Goal: Task Accomplishment & Management: Manage account settings

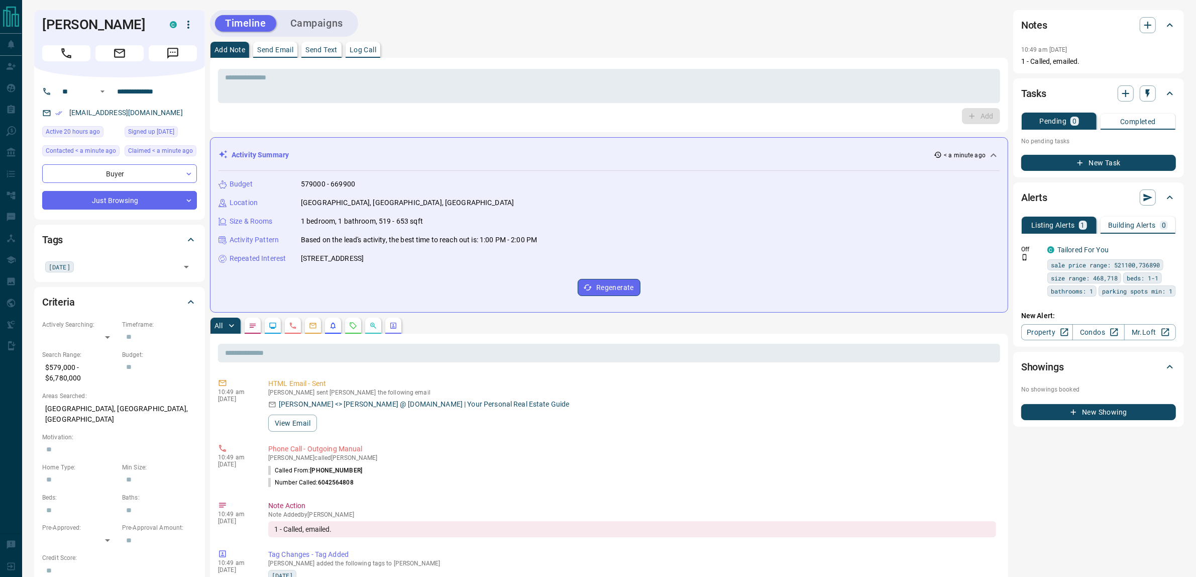
click at [336, 27] on button "Campaigns" at bounding box center [316, 23] width 73 height 17
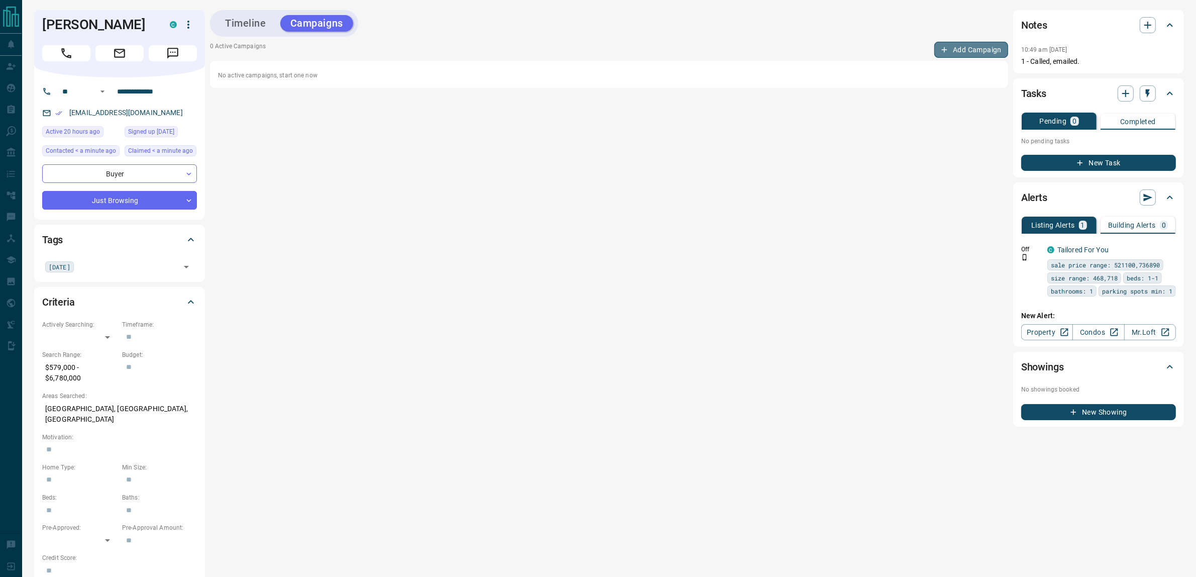
click at [965, 46] on button "Add Campaign" at bounding box center [971, 50] width 74 height 16
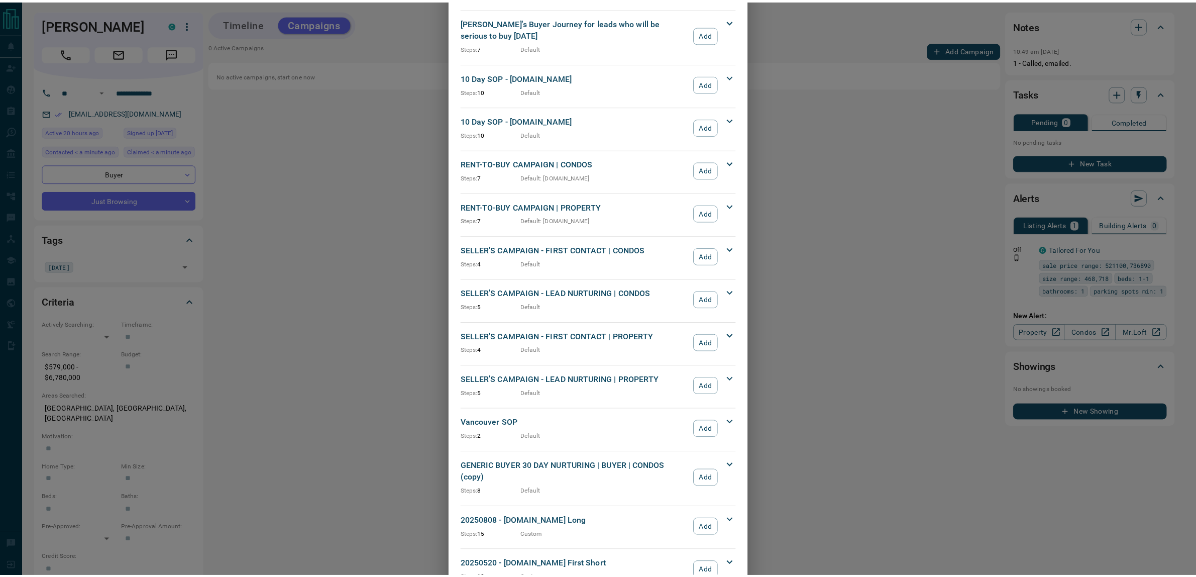
scroll to position [770, 0]
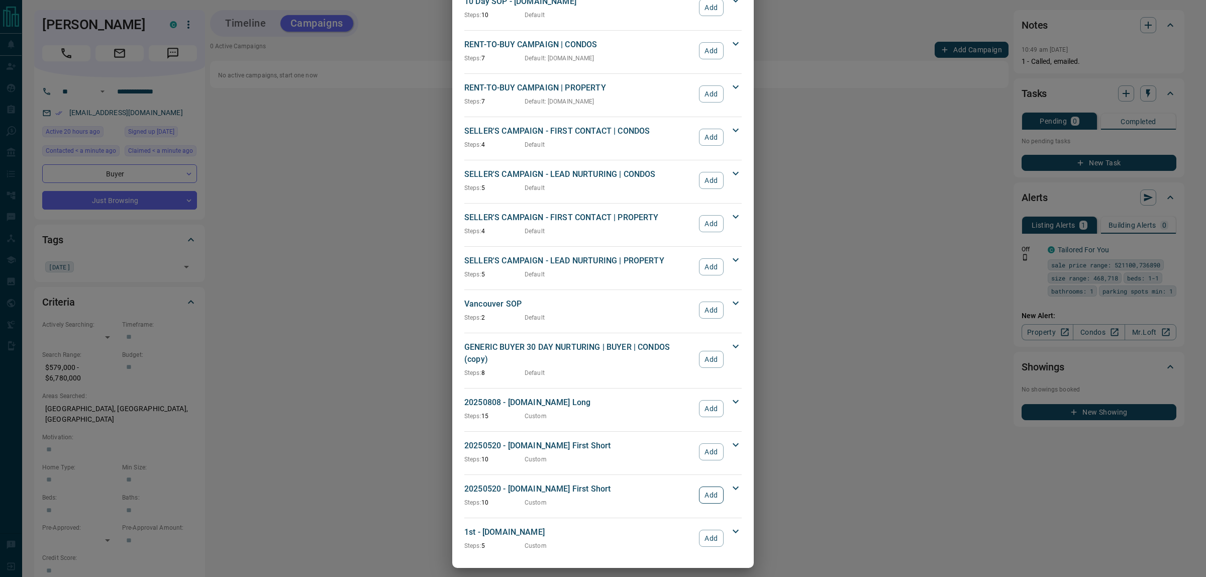
click at [706, 487] on button "Add" at bounding box center [711, 494] width 25 height 17
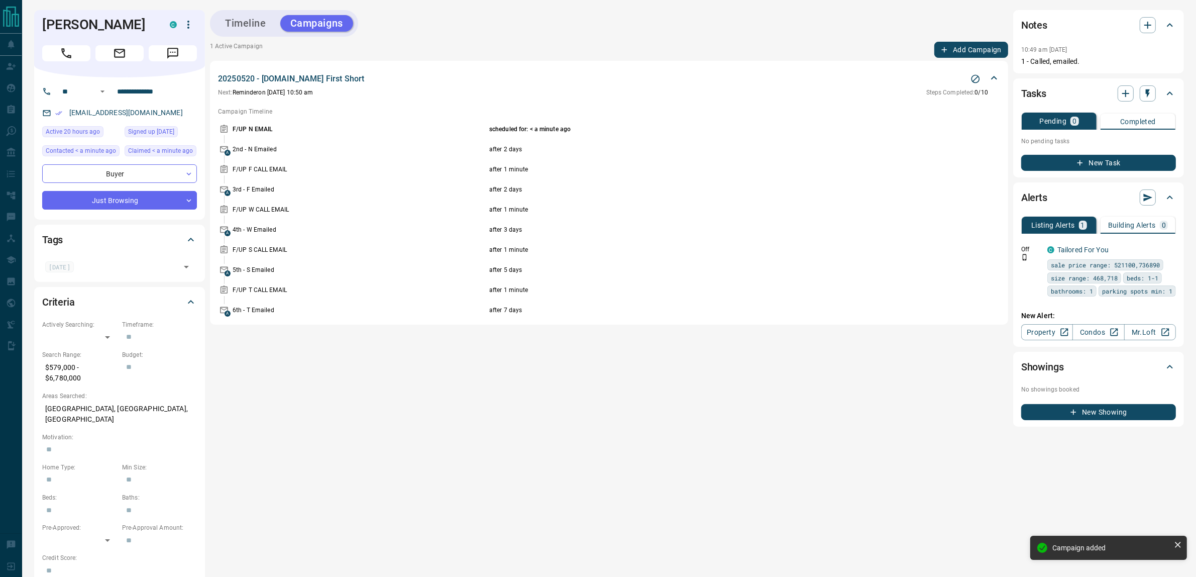
click at [1089, 164] on button "New Task" at bounding box center [1098, 163] width 155 height 16
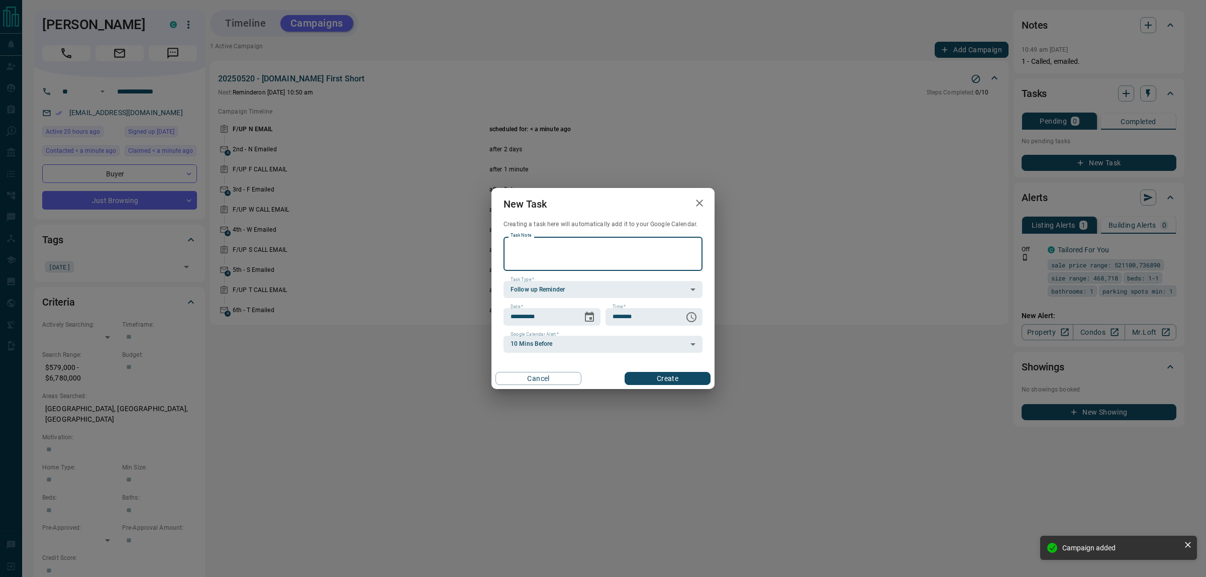
drag, startPoint x: 563, startPoint y: 250, endPoint x: 551, endPoint y: 245, distance: 13.7
click at [563, 250] on textarea "Task Note" at bounding box center [602, 254] width 185 height 26
type textarea "**********"
click at [588, 313] on icon "Choose date, selected date is Aug 18, 2025" at bounding box center [589, 316] width 9 height 10
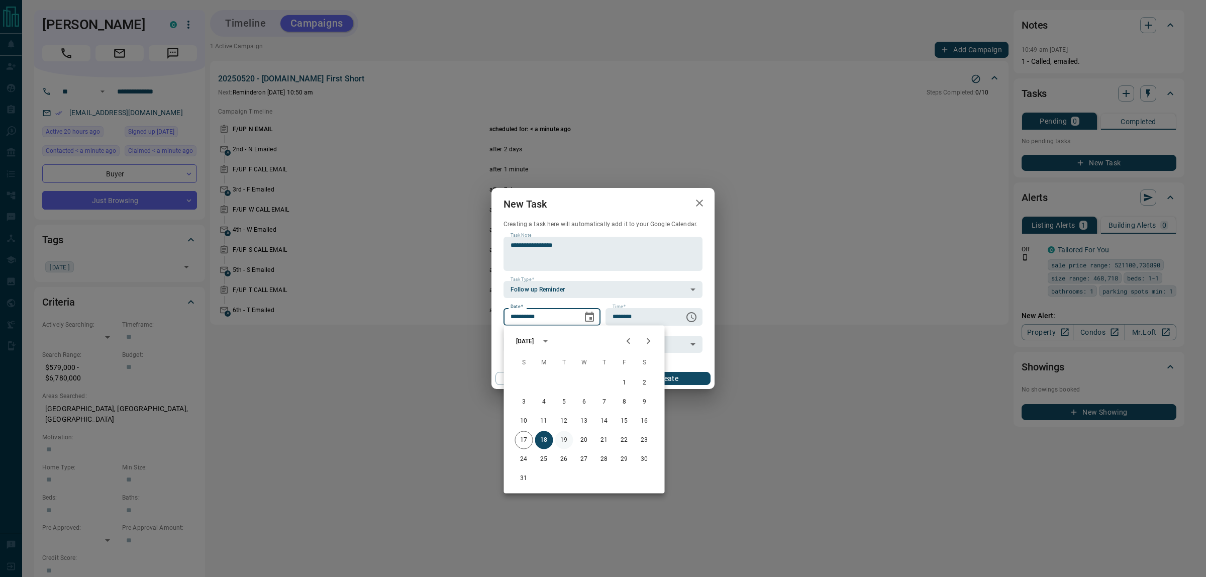
click at [564, 438] on button "19" at bounding box center [564, 440] width 18 height 18
type input "**********"
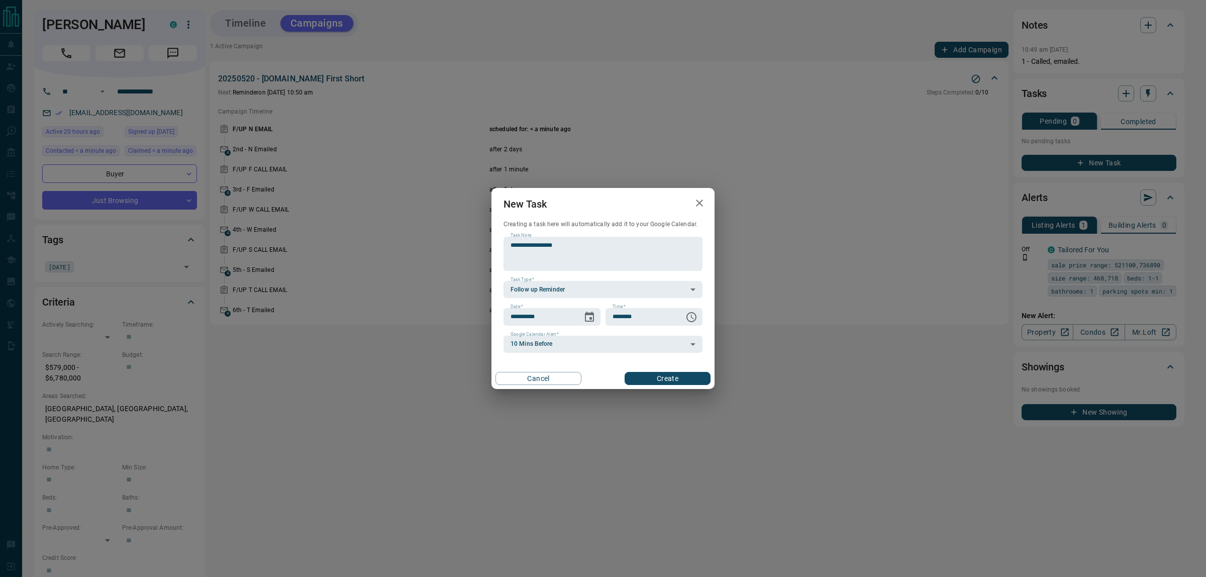
click at [663, 377] on button "Create" at bounding box center [667, 378] width 86 height 13
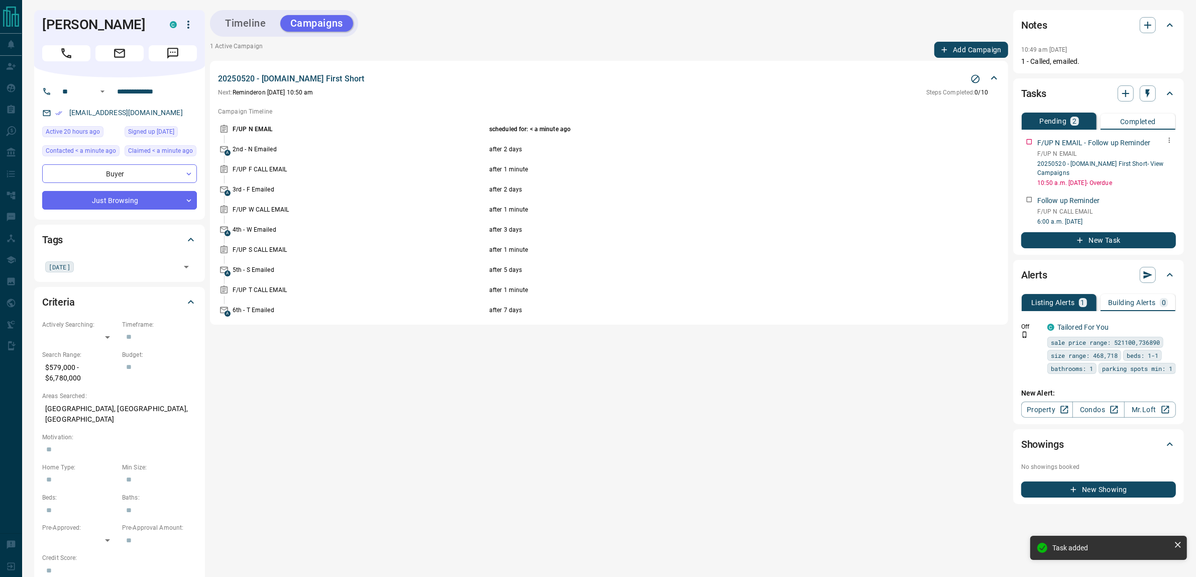
click at [1167, 144] on icon "button" at bounding box center [1169, 140] width 8 height 8
click at [1156, 172] on li "Delete" at bounding box center [1154, 173] width 44 height 15
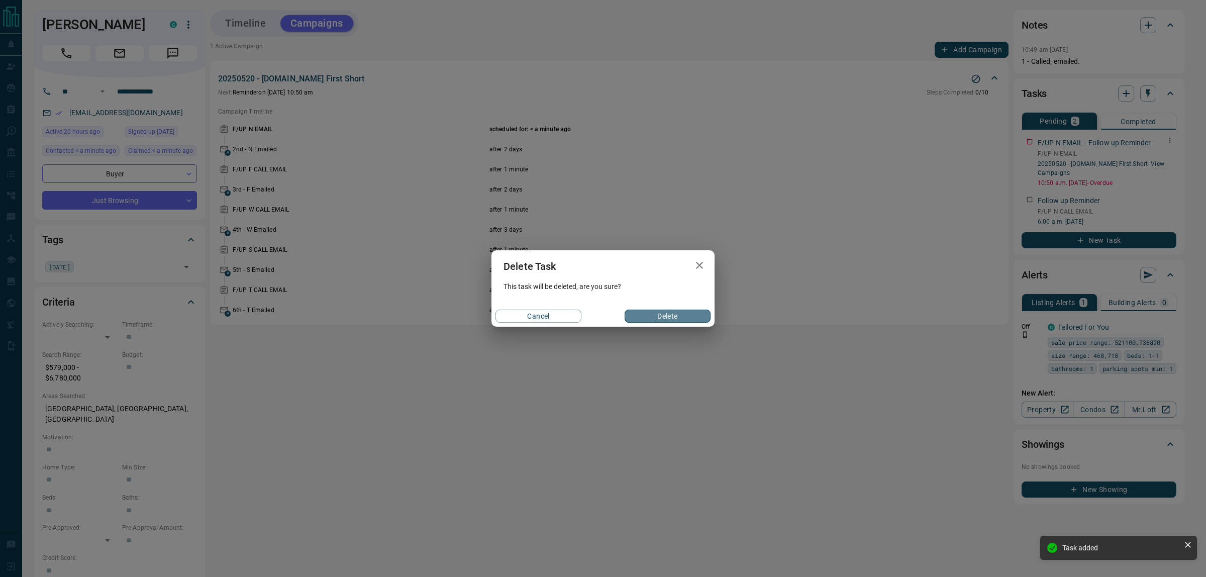
click at [699, 311] on button "Delete" at bounding box center [667, 315] width 86 height 13
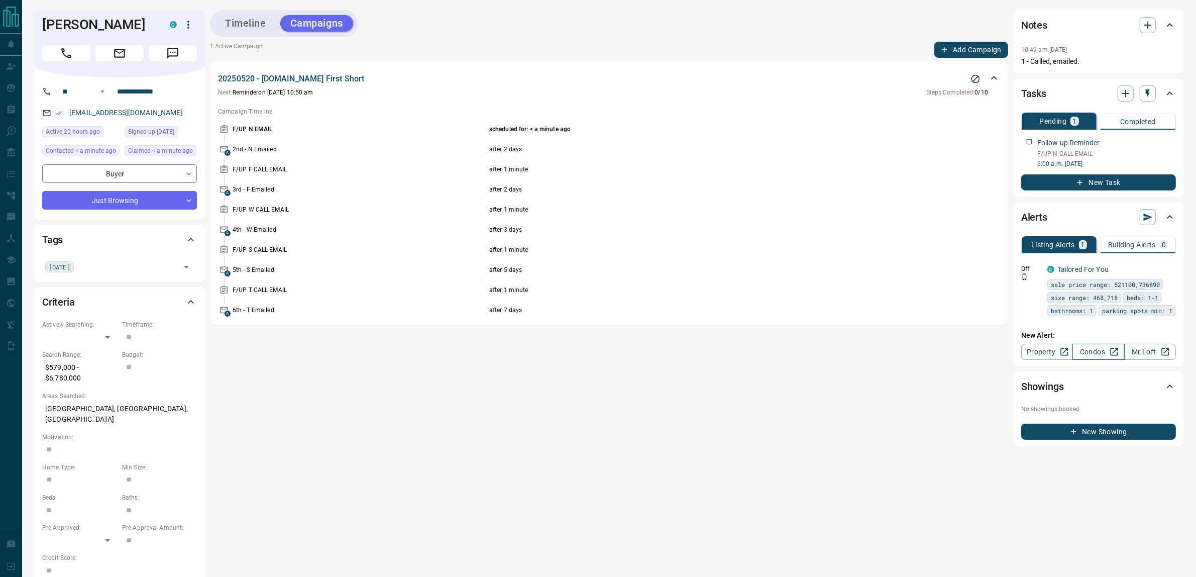
click at [1093, 360] on link "Condos" at bounding box center [1099, 352] width 52 height 16
click at [241, 25] on button "Timeline" at bounding box center [245, 23] width 61 height 17
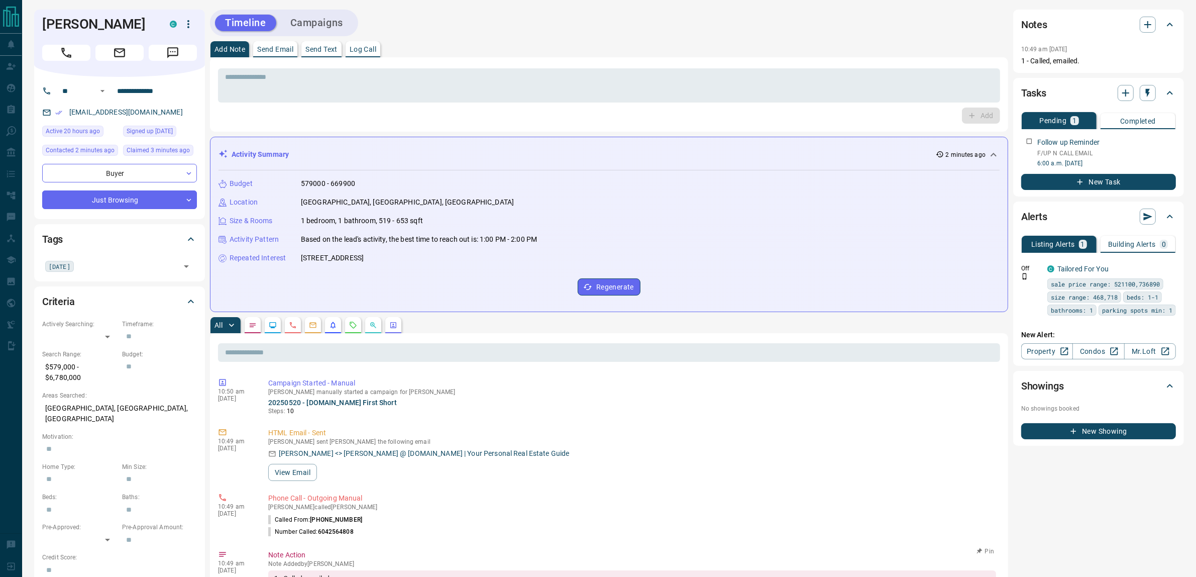
scroll to position [0, 0]
click at [58, 25] on h1 "[PERSON_NAME]" at bounding box center [98, 25] width 113 height 16
drag, startPoint x: 58, startPoint y: 25, endPoint x: 99, endPoint y: 25, distance: 40.7
click at [99, 25] on h1 "[PERSON_NAME]" at bounding box center [98, 25] width 113 height 16
copy h1 "[PERSON_NAME]"
